Goal: Transaction & Acquisition: Purchase product/service

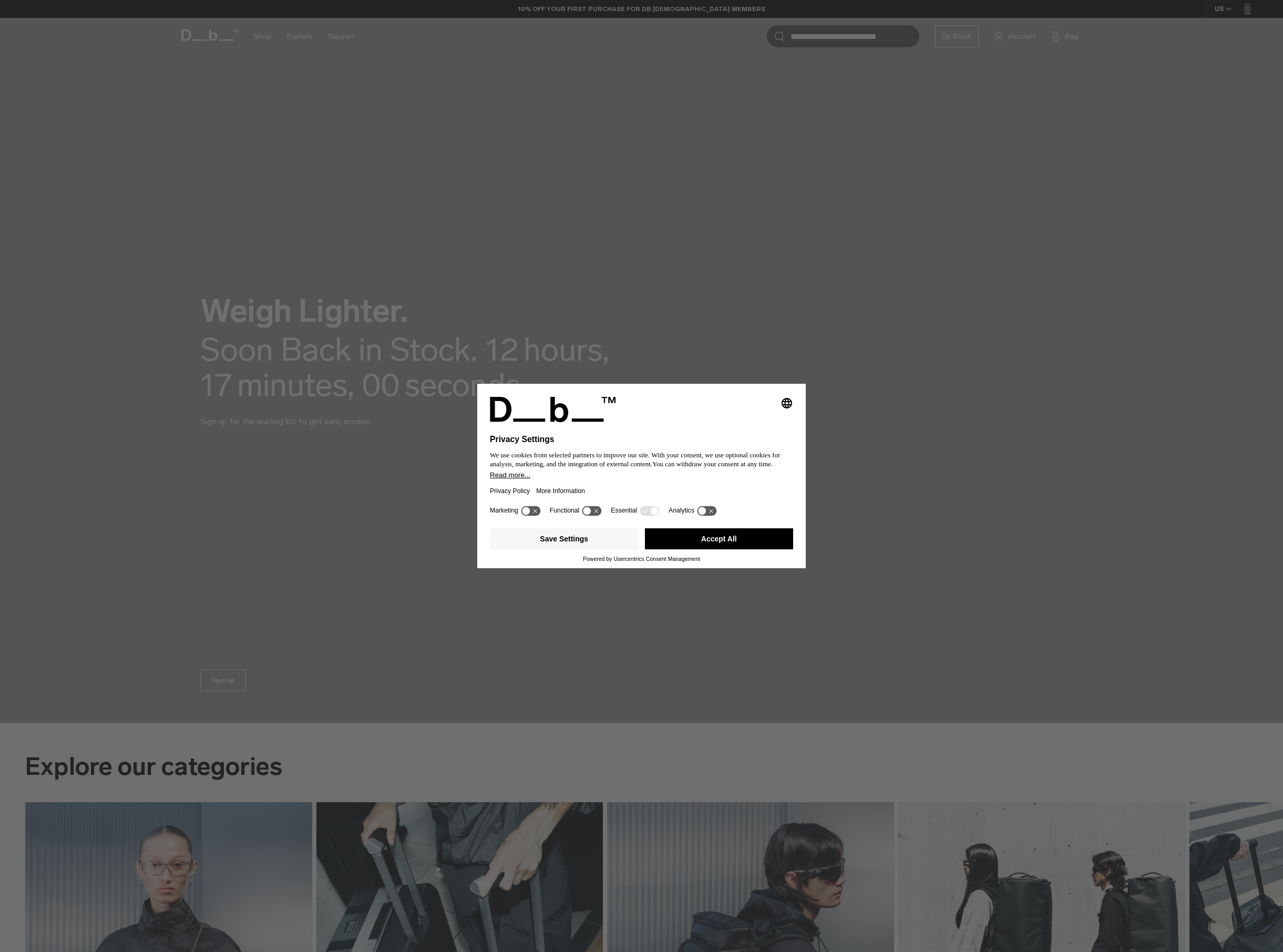
click at [669, 540] on button "Accept All" at bounding box center [719, 539] width 149 height 21
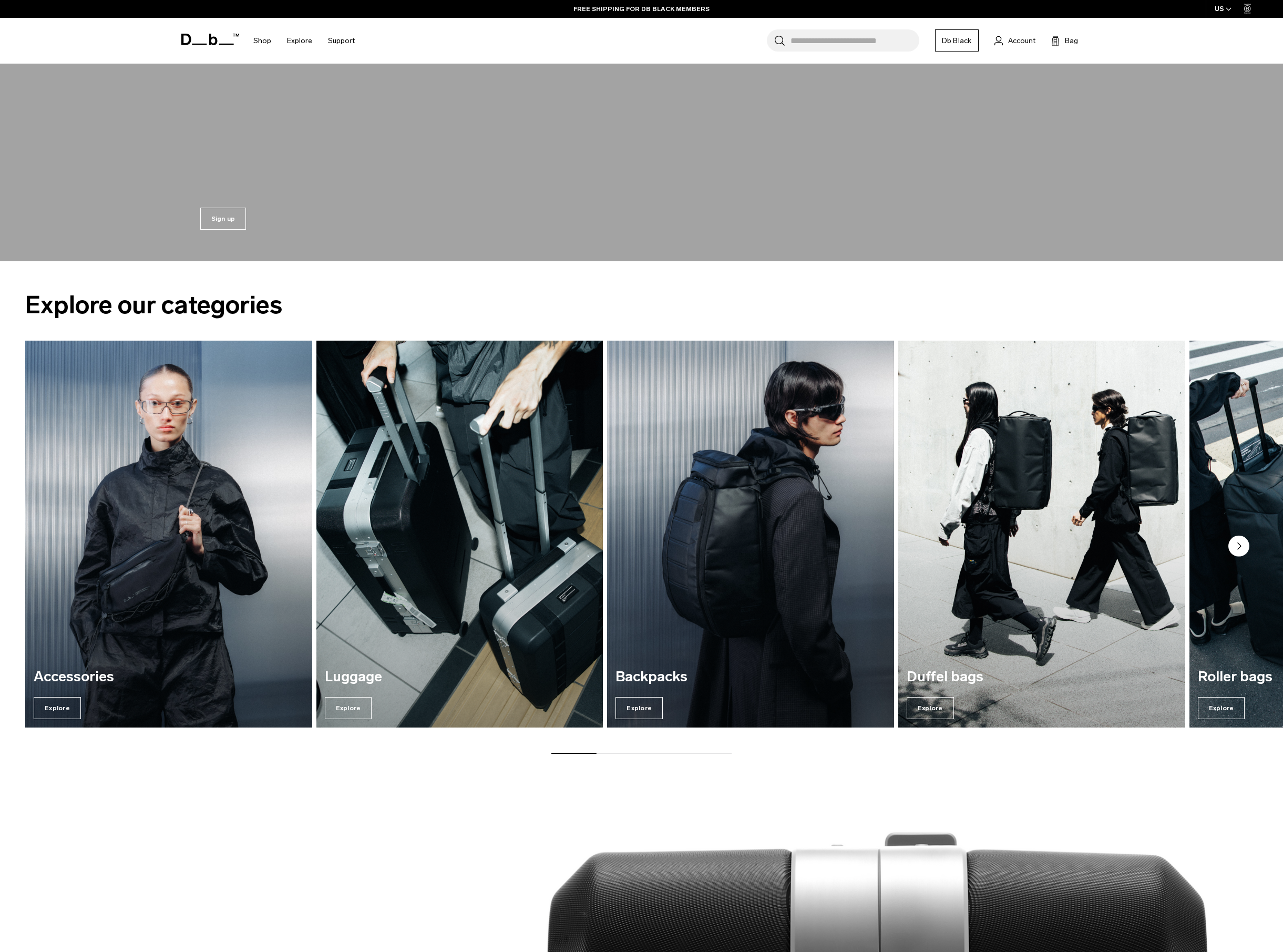
scroll to position [470, 0]
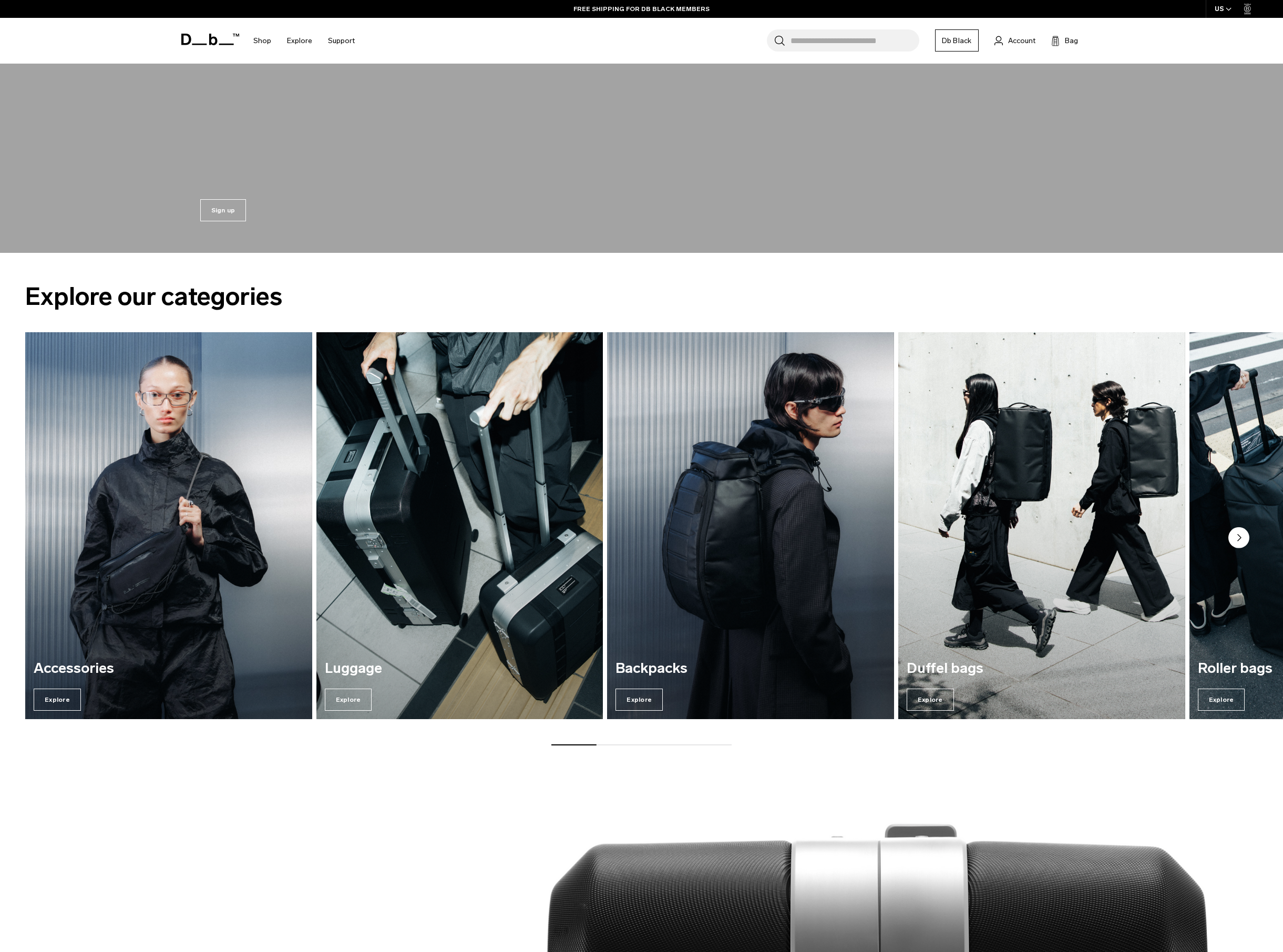
click at [661, 745] on div at bounding box center [642, 745] width 180 height 1
click at [644, 745] on div "Explore our categories Accessories Explore Luggage Explore Backpacks Explore Du…" at bounding box center [642, 516] width 1283 height 526
click at [1236, 530] on circle "Next slide" at bounding box center [1239, 538] width 21 height 21
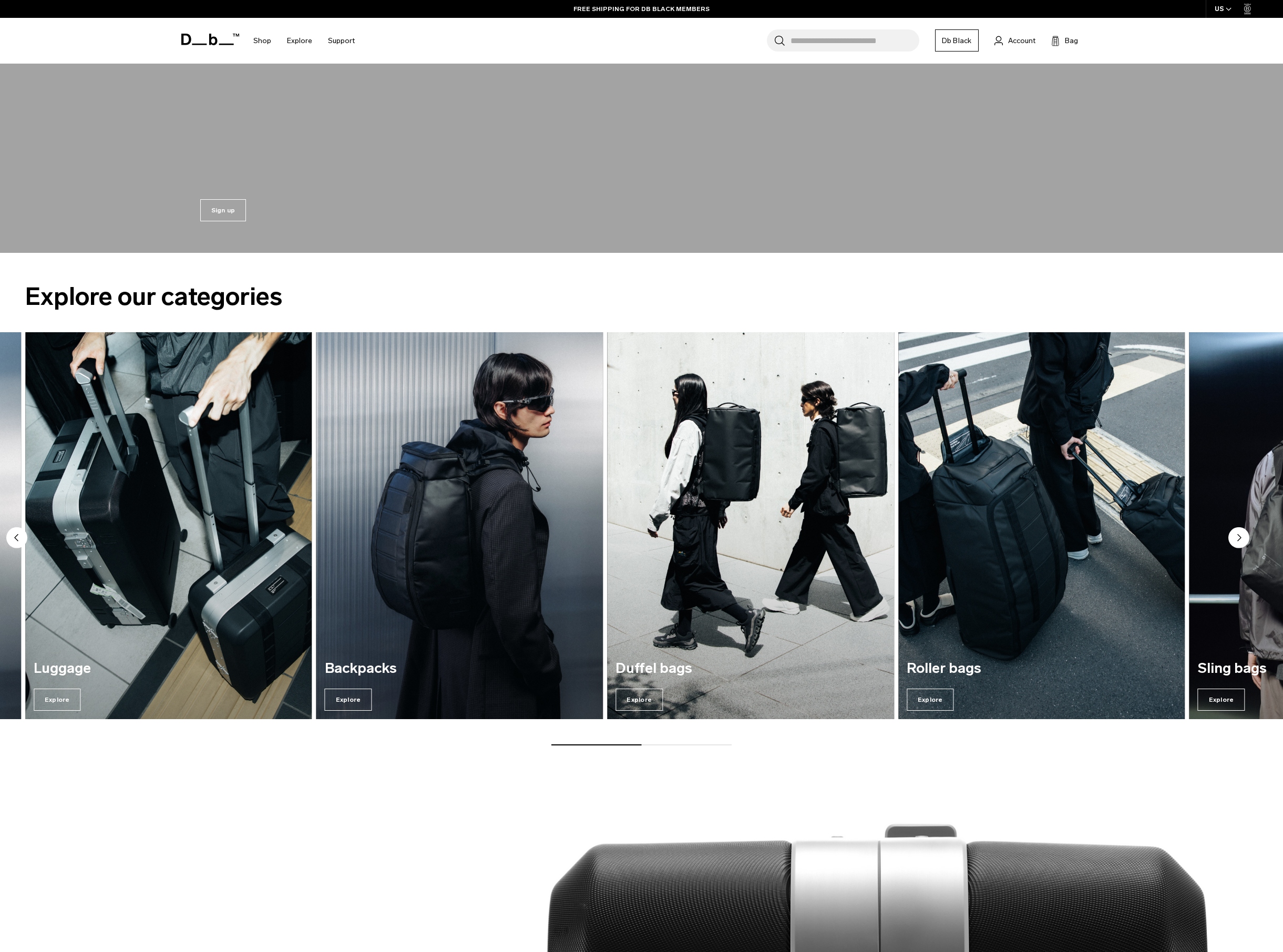
click at [1236, 530] on circle "Next slide" at bounding box center [1239, 538] width 21 height 21
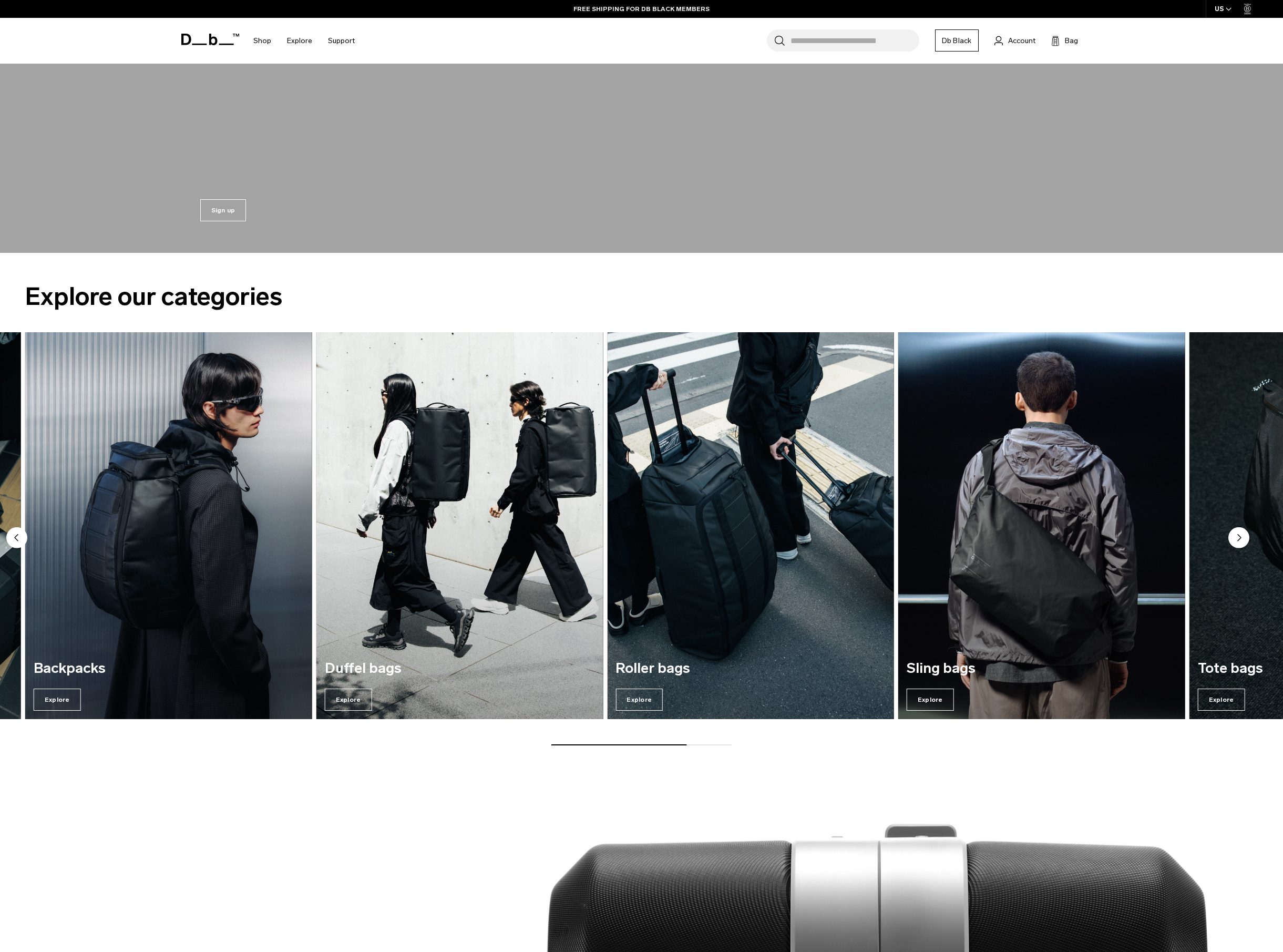
click at [1236, 530] on circle "Next slide" at bounding box center [1239, 538] width 21 height 21
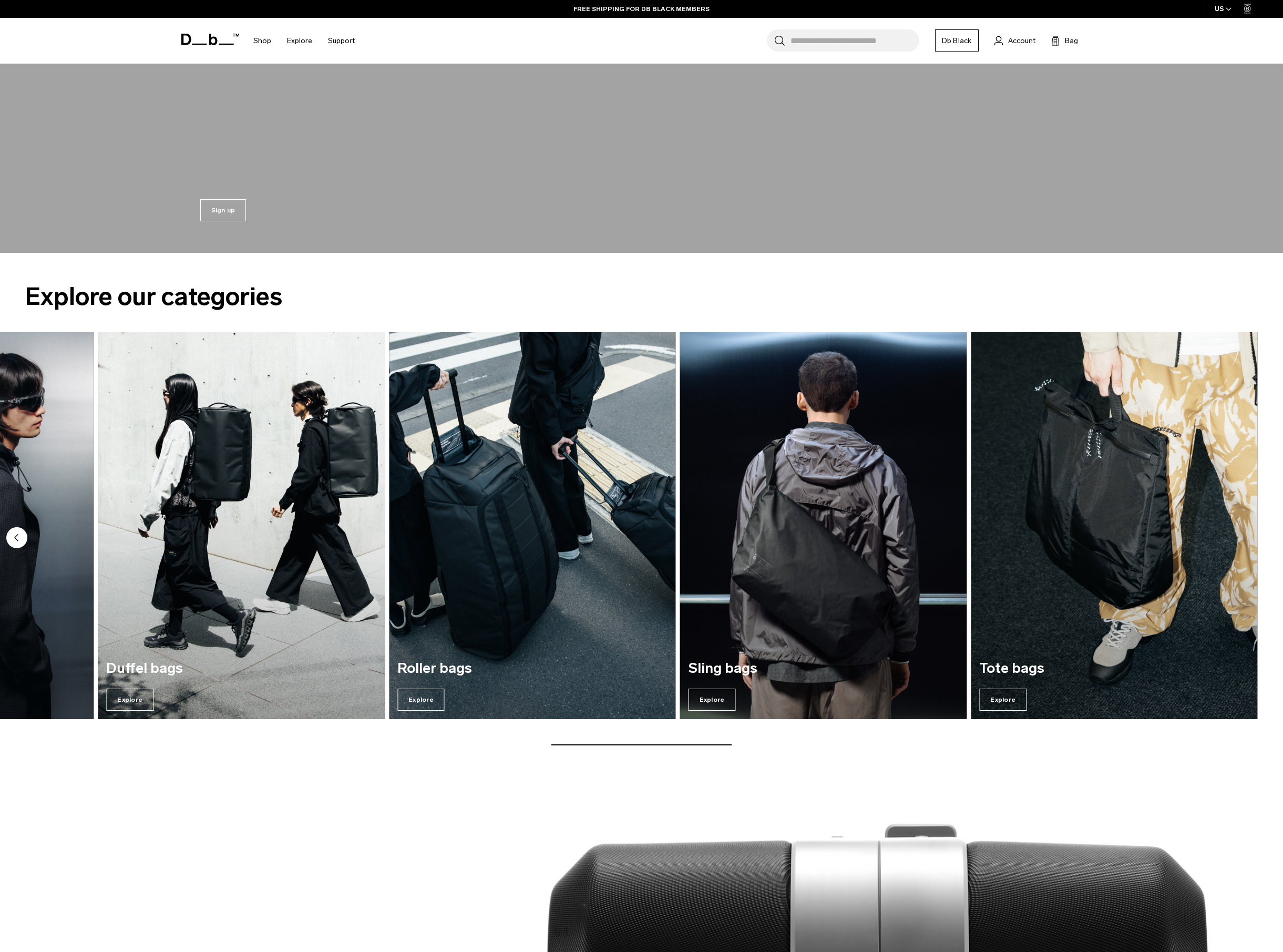
click at [1236, 530] on div "Accessories Explore Luggage Explore Backpacks Explore Duffel bags Explore" at bounding box center [642, 539] width 1283 height 414
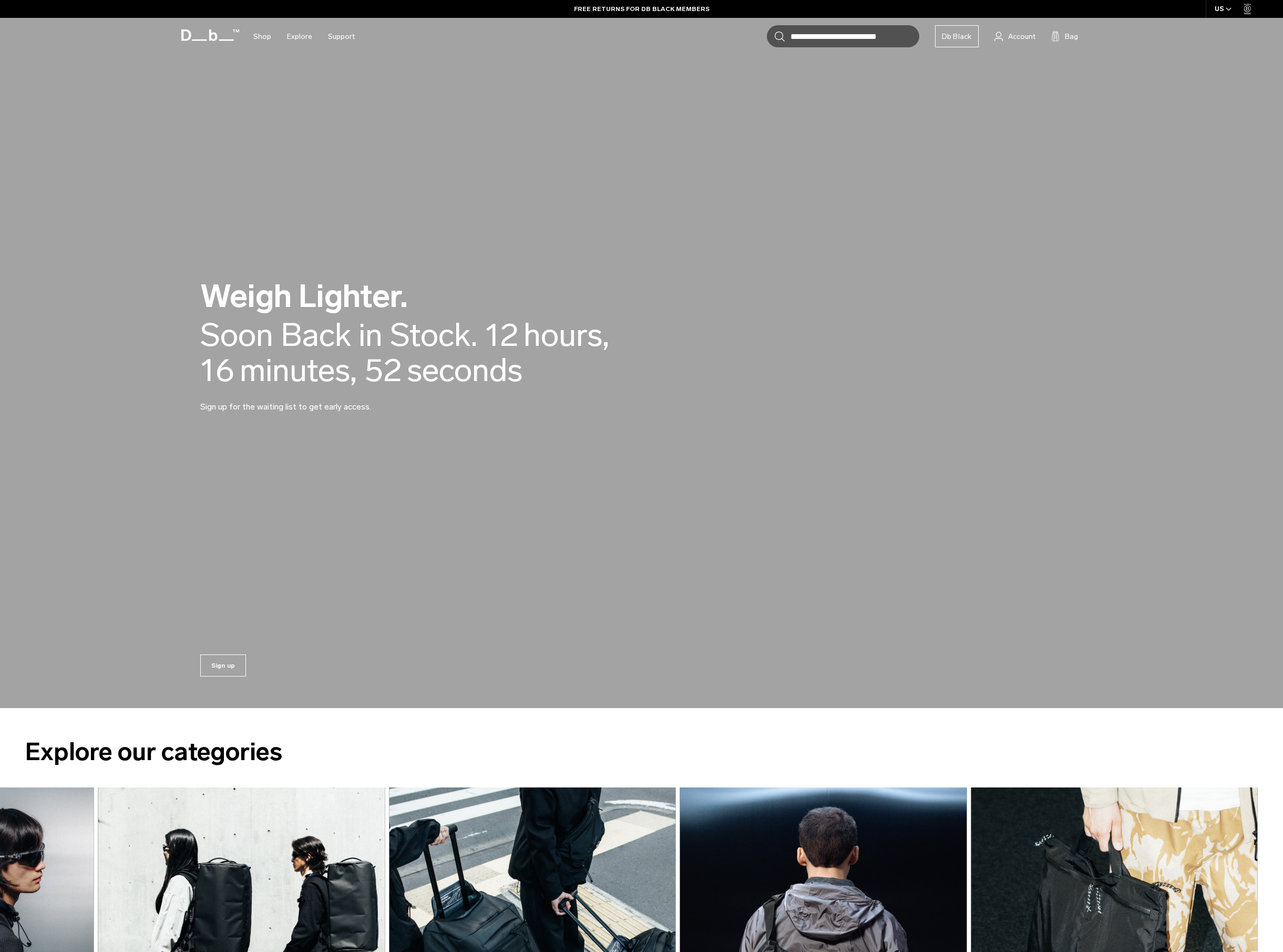
scroll to position [0, 0]
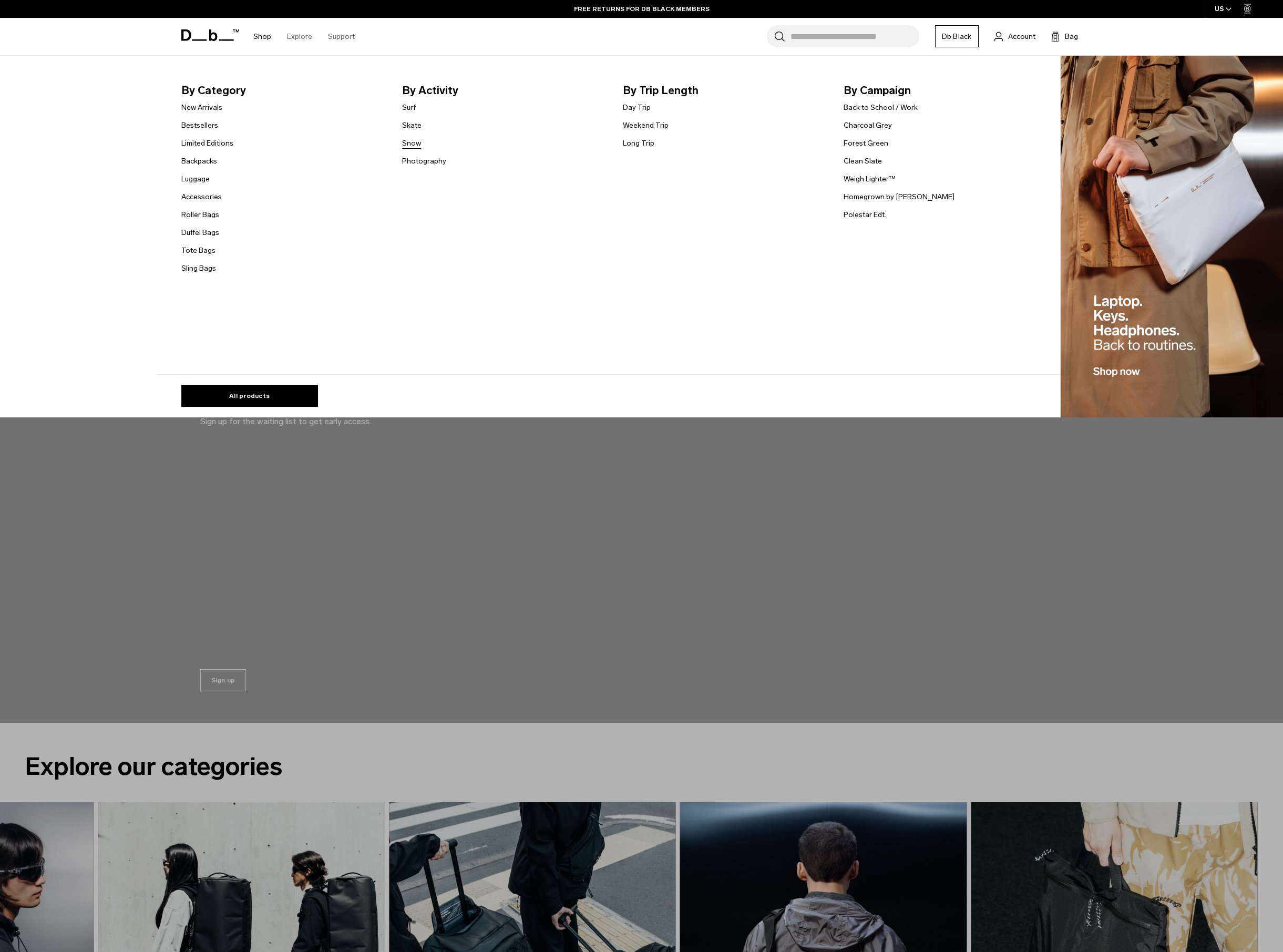
click at [414, 141] on link "Snow" at bounding box center [411, 143] width 19 height 11
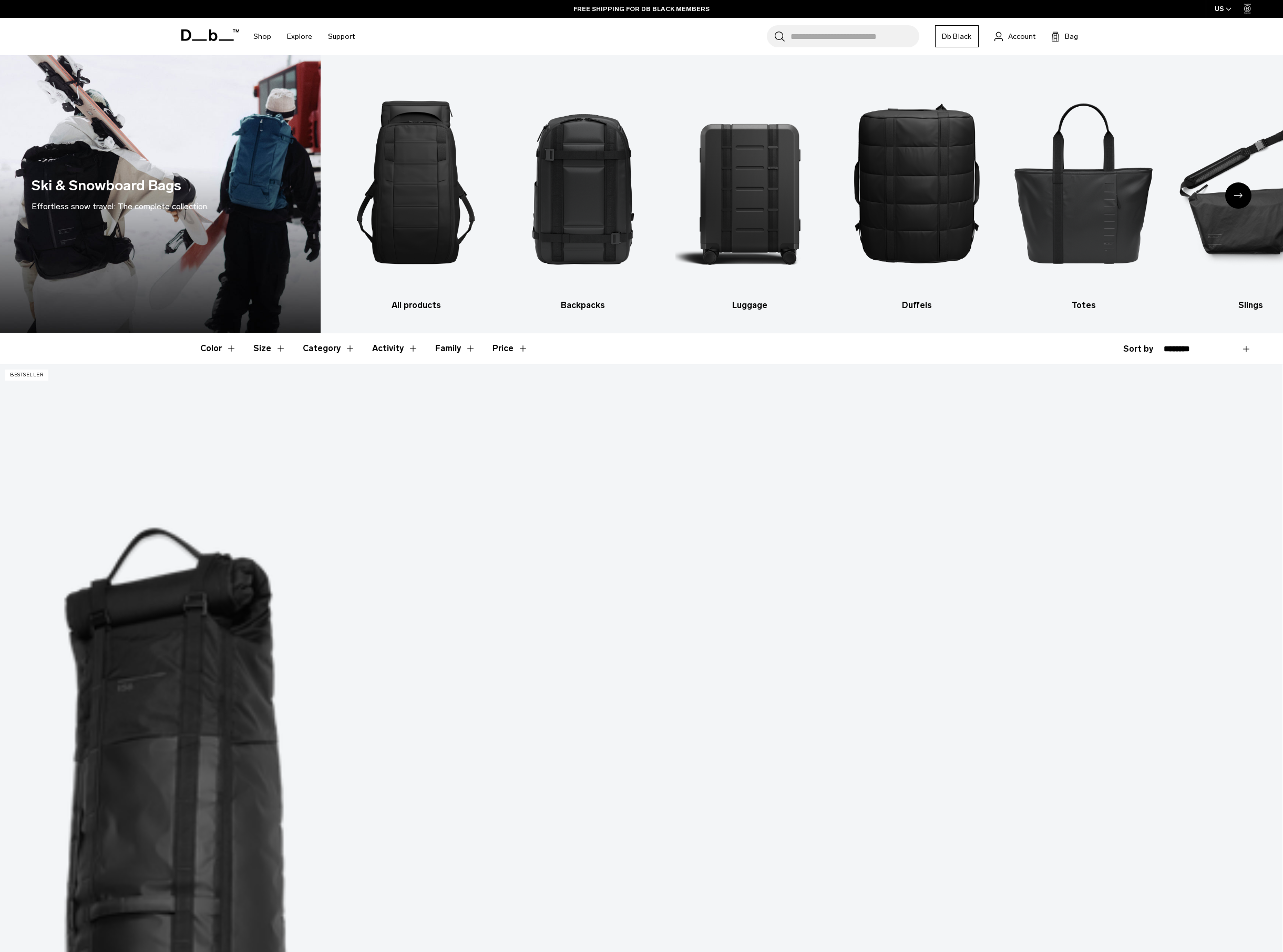
click at [269, 350] on button "Size" at bounding box center [269, 348] width 33 height 30
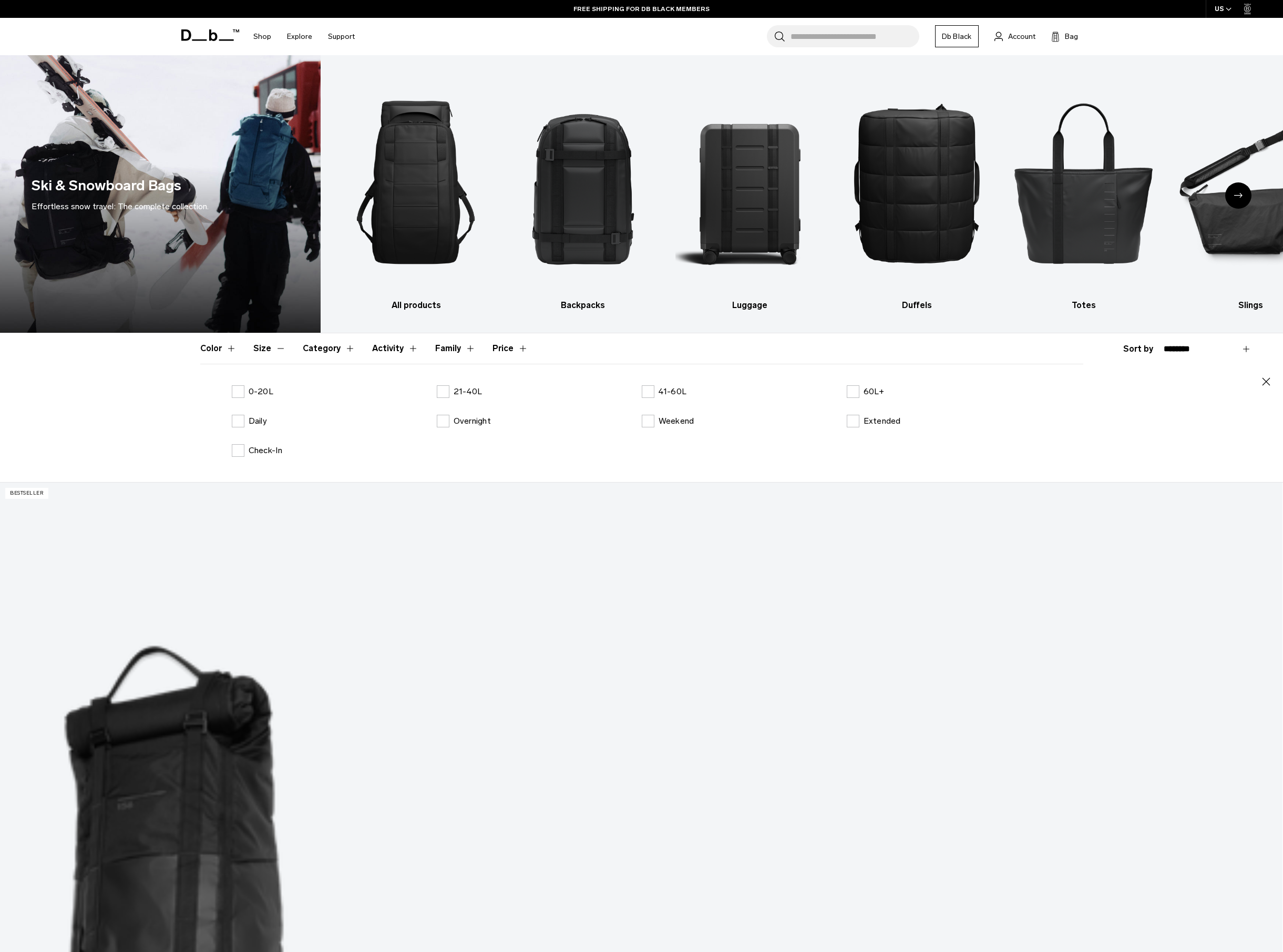
click at [269, 350] on button "Size" at bounding box center [269, 348] width 33 height 30
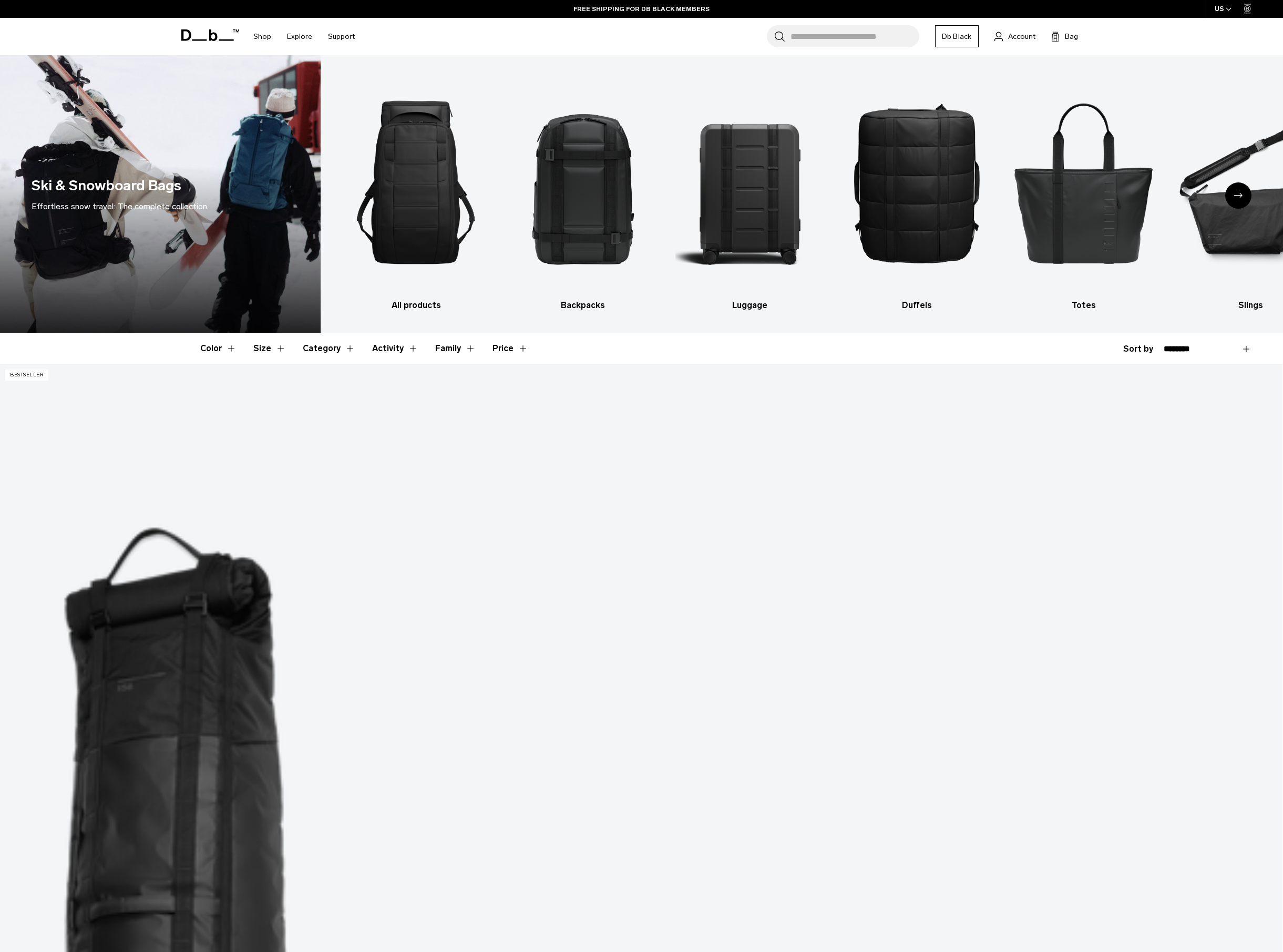
click at [322, 345] on button "Category" at bounding box center [328, 348] width 52 height 30
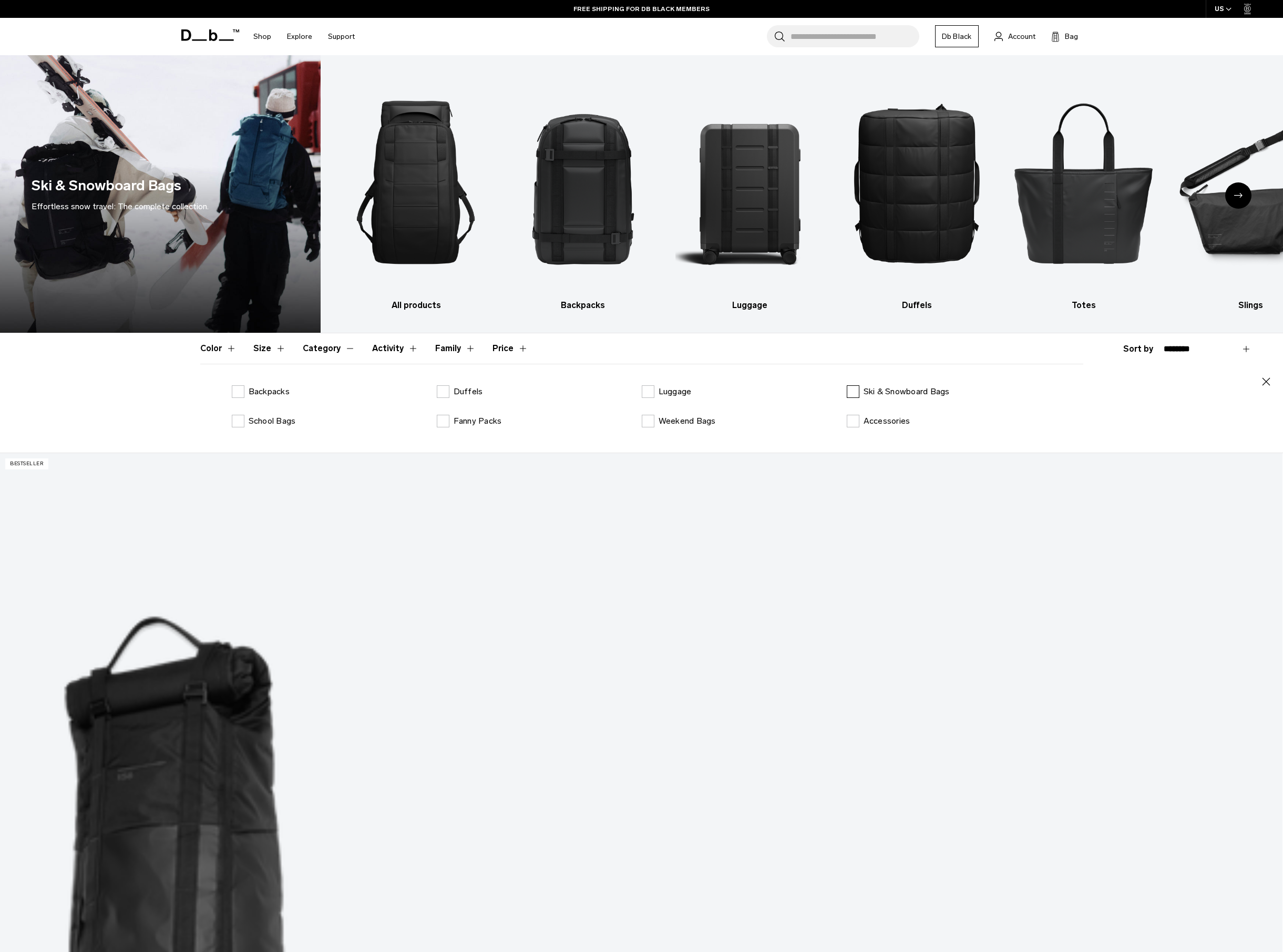
click at [911, 394] on p "Ski & Snowboard Bags" at bounding box center [906, 392] width 86 height 13
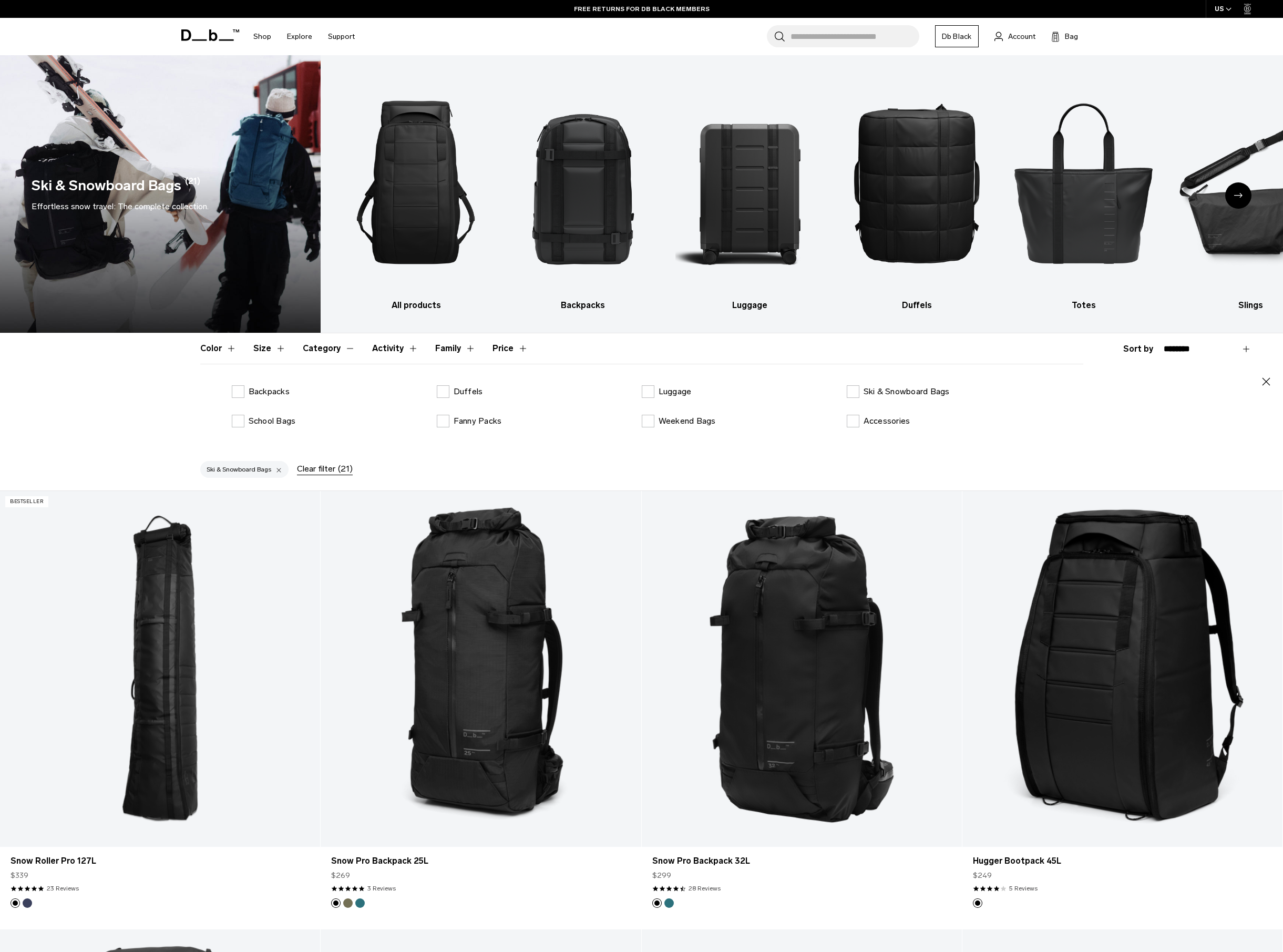
click at [346, 350] on button "Category" at bounding box center [328, 348] width 52 height 30
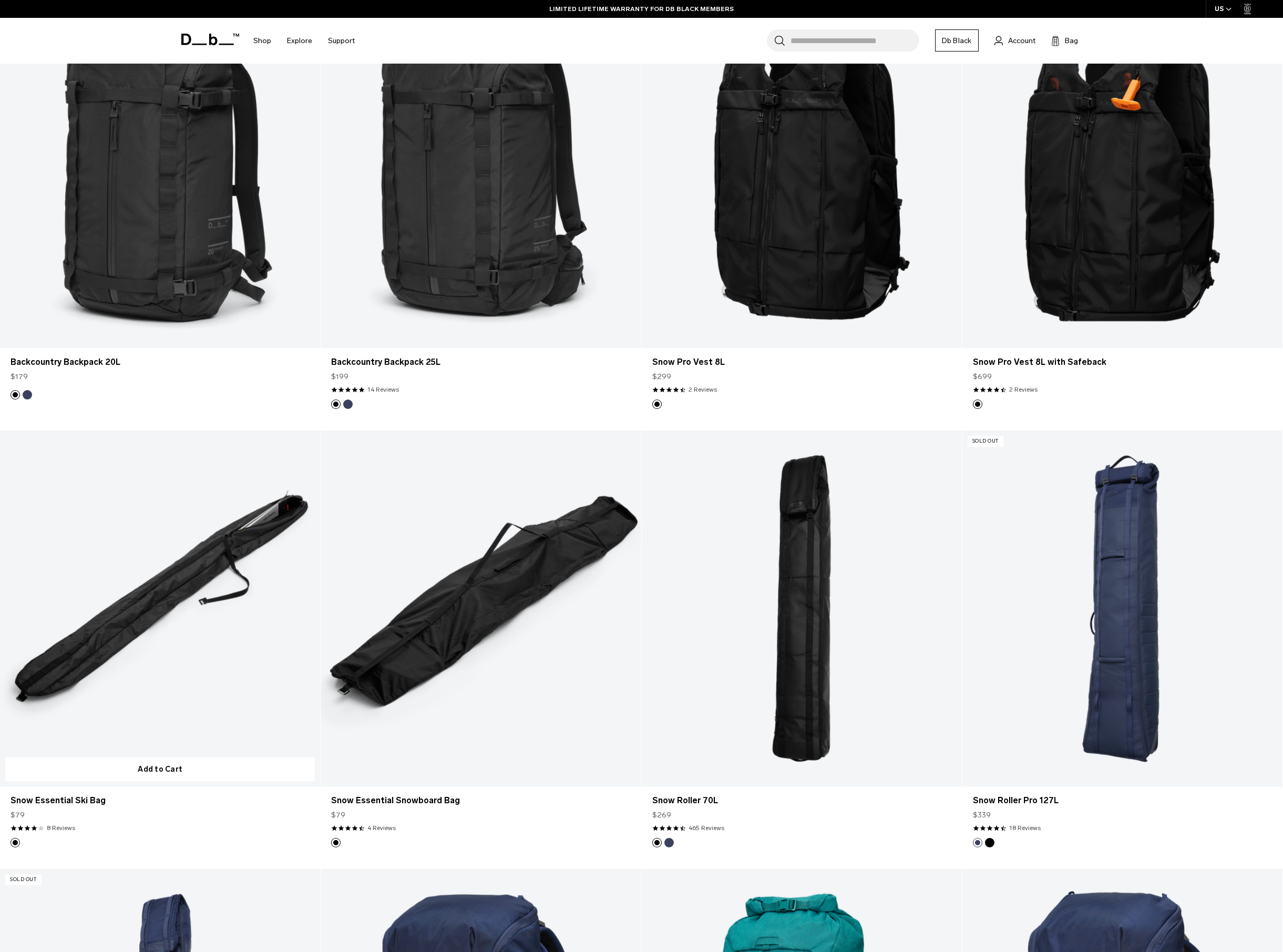
scroll to position [851, 0]
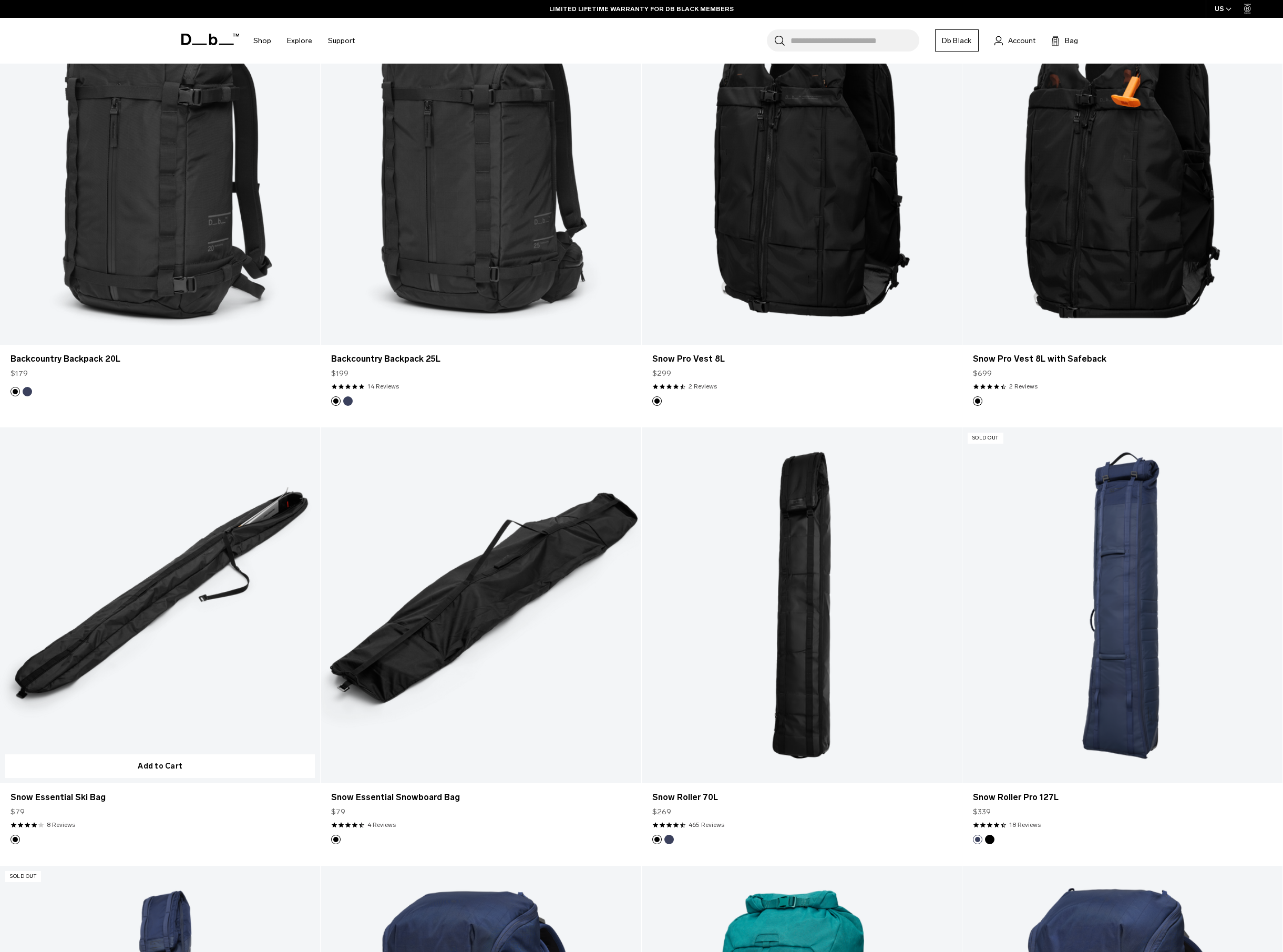
click at [130, 641] on link "Snow Essential Ski Bag" at bounding box center [160, 605] width 320 height 356
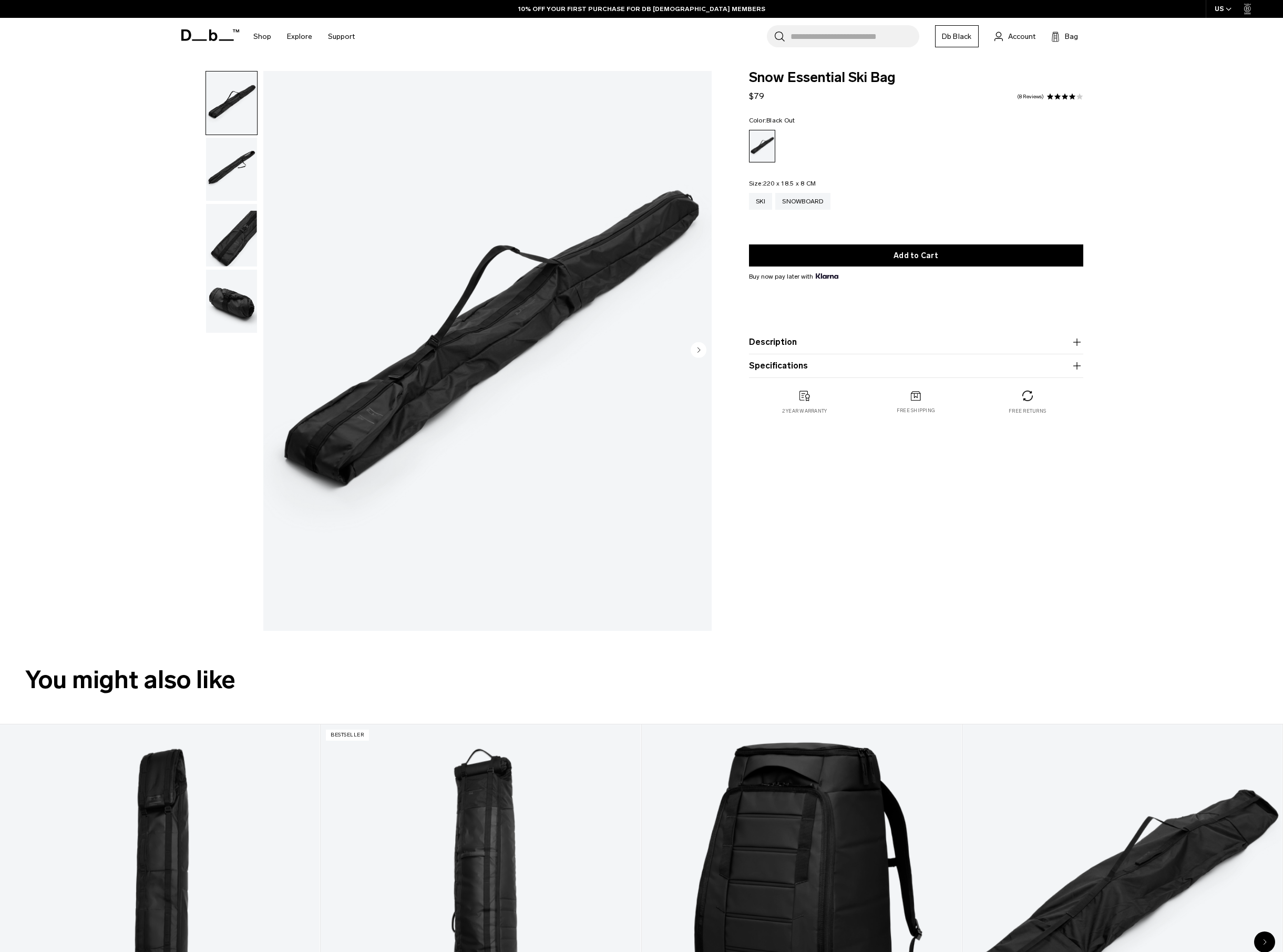
click at [229, 156] on img "button" at bounding box center [231, 169] width 51 height 63
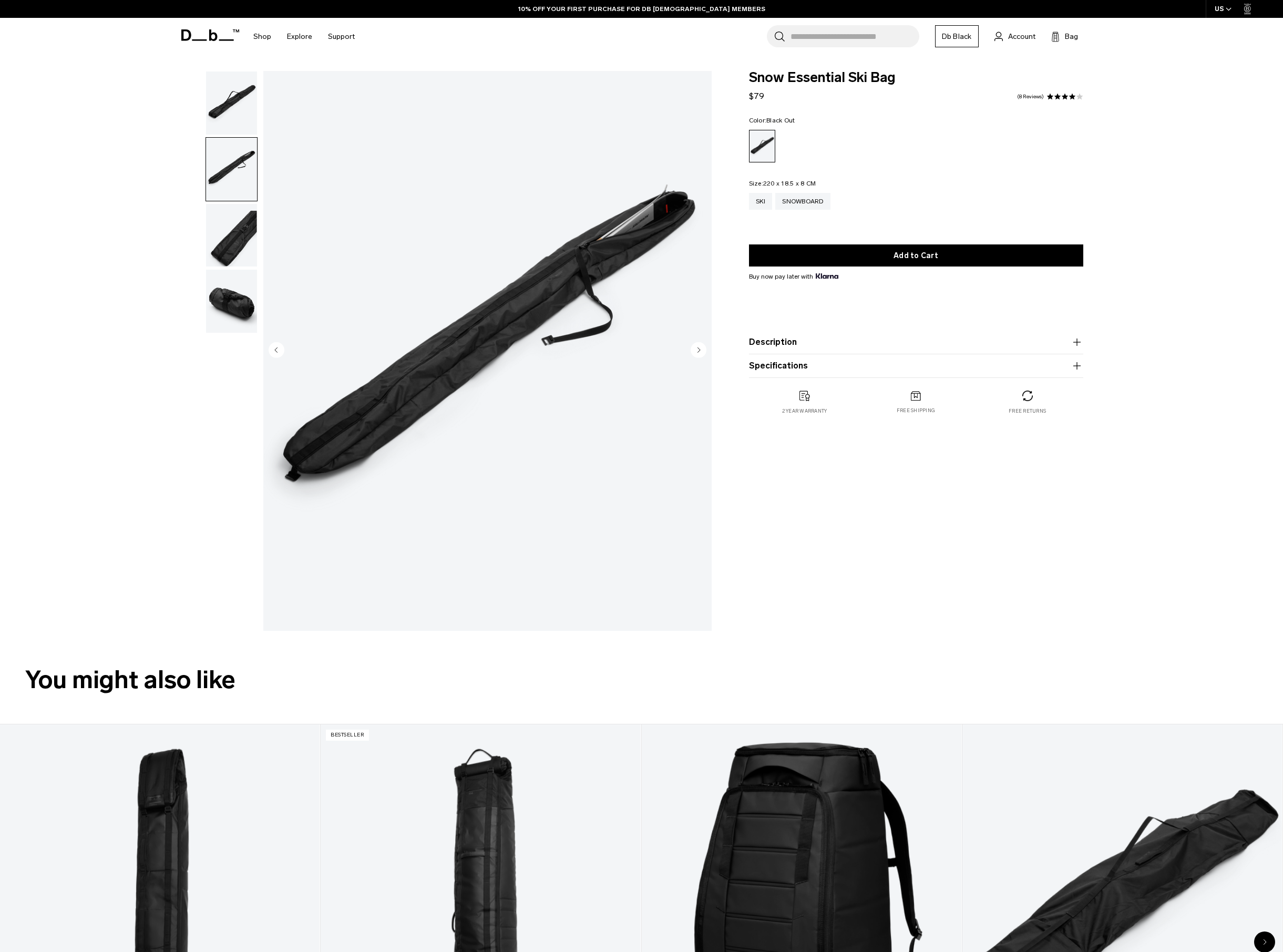
click at [235, 247] on img "button" at bounding box center [231, 235] width 51 height 63
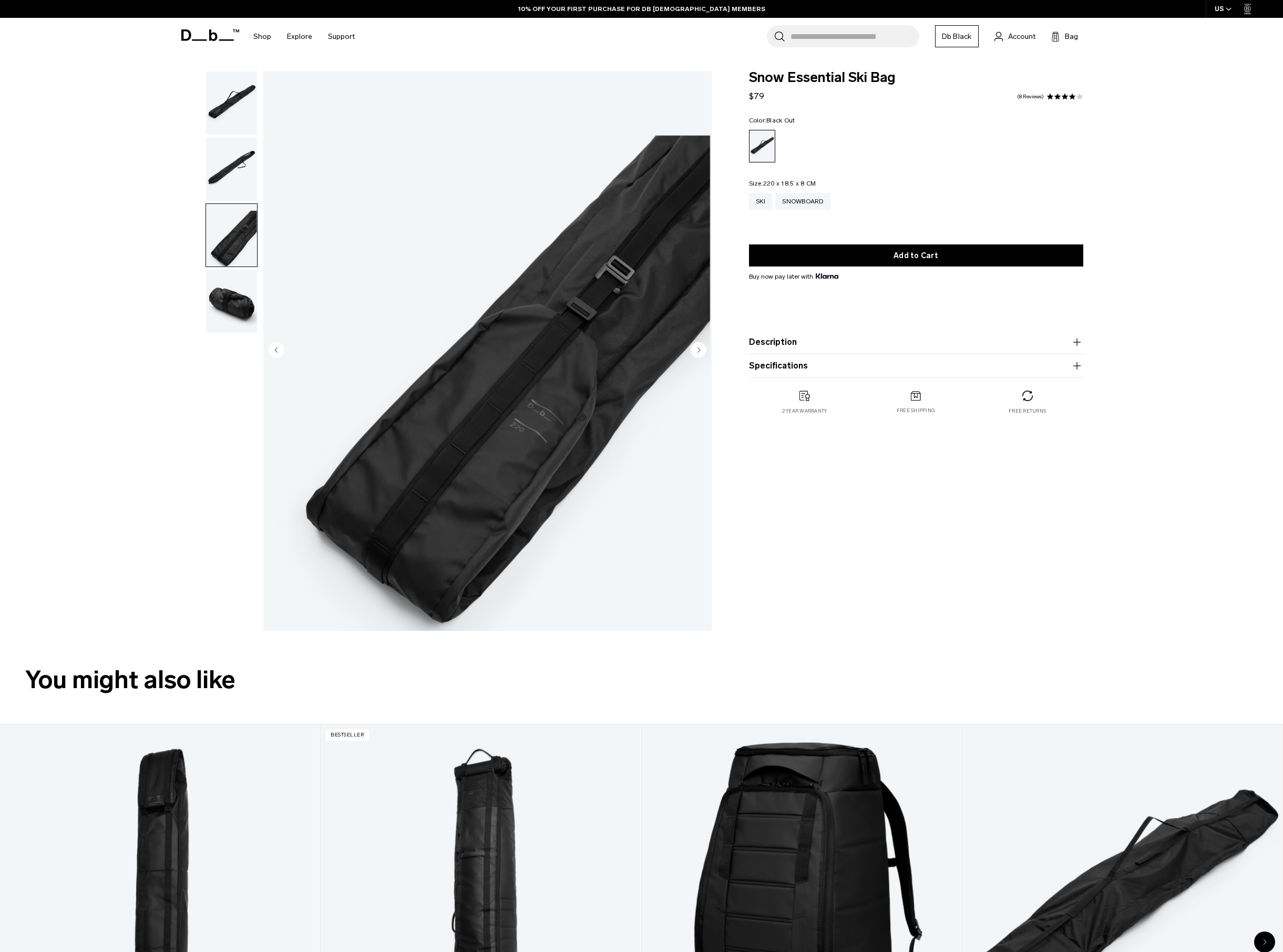
click at [236, 291] on img "button" at bounding box center [231, 301] width 51 height 63
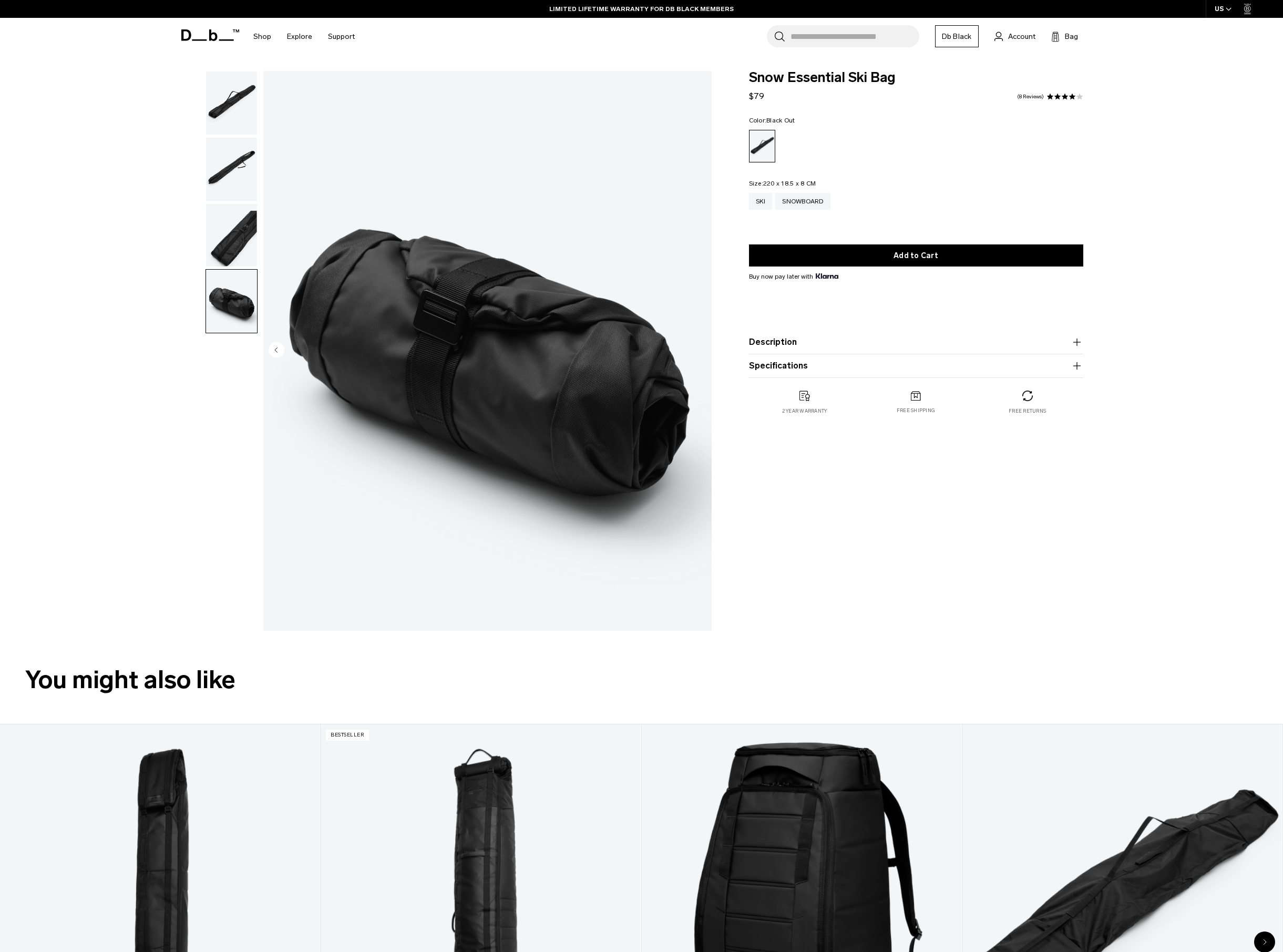
click at [863, 72] on span "Snow Essential Ski Bag" at bounding box center [915, 78] width 334 height 14
click at [238, 483] on div at bounding box center [229, 351] width 57 height 560
click at [195, 493] on div "04 / 04 Close 01 / 04 Previous Next" at bounding box center [443, 353] width 549 height 565
